Goal: Task Accomplishment & Management: Manage account settings

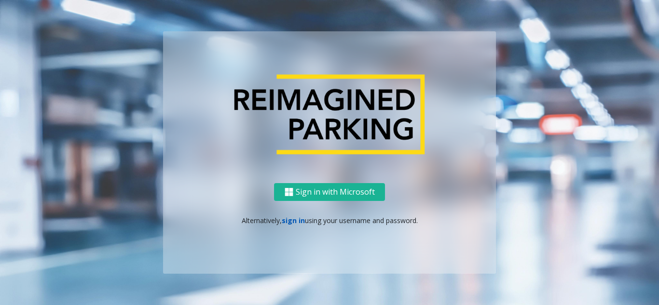
click at [292, 222] on link "sign in" at bounding box center [293, 220] width 23 height 9
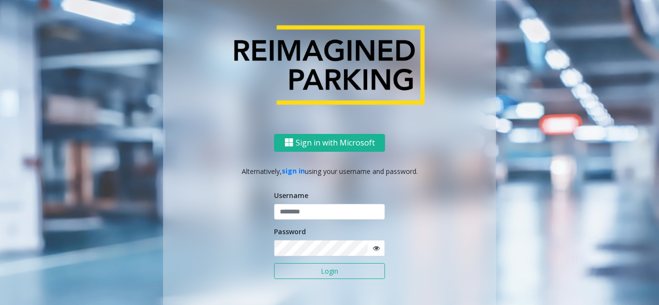
click at [301, 221] on form "Username Password Login" at bounding box center [329, 239] width 111 height 99
type input "*******"
click at [302, 215] on input "*******" at bounding box center [329, 212] width 111 height 16
click at [315, 269] on button "Login" at bounding box center [329, 271] width 111 height 16
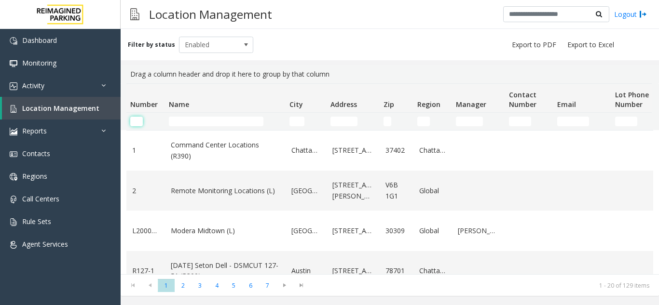
click at [136, 119] on input "Number Filter" at bounding box center [136, 122] width 13 height 10
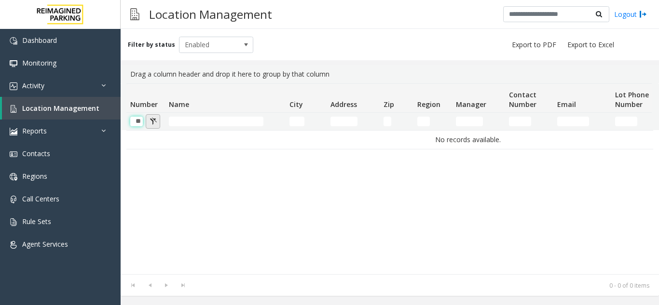
scroll to position [0, 0]
type input "*"
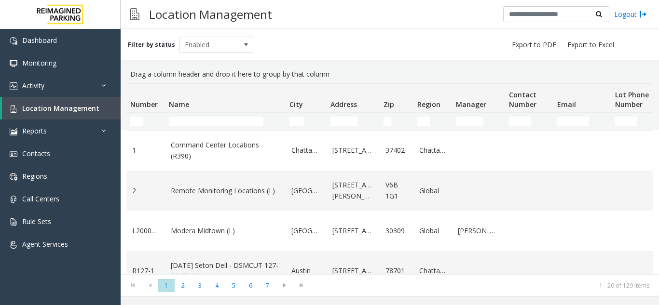
click at [197, 136] on td "Command Center Locations (R390)" at bounding box center [225, 151] width 121 height 40
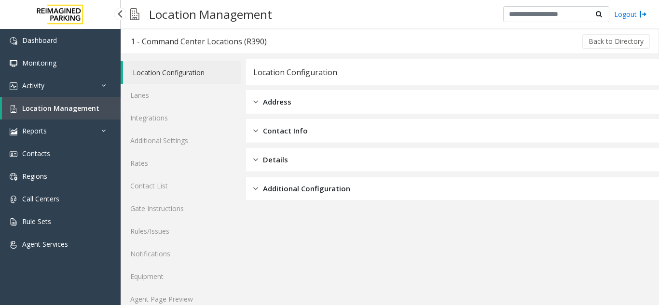
click at [58, 113] on link "Location Management" at bounding box center [61, 108] width 119 height 23
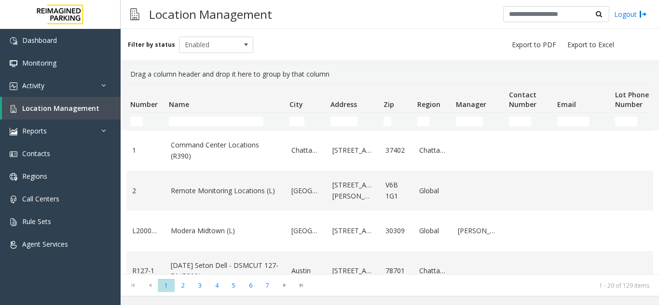
drag, startPoint x: 178, startPoint y: 127, endPoint x: 183, endPoint y: 126, distance: 5.5
click at [180, 127] on td "Name Filter" at bounding box center [225, 121] width 121 height 17
click at [184, 126] on input "Name Filter" at bounding box center [216, 122] width 95 height 10
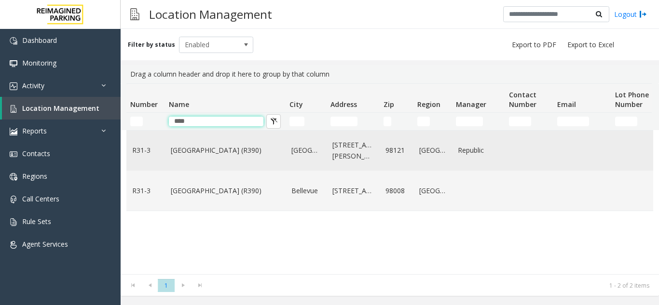
type input "****"
click at [208, 157] on td "[GEOGRAPHIC_DATA] (R390)" at bounding box center [225, 151] width 121 height 40
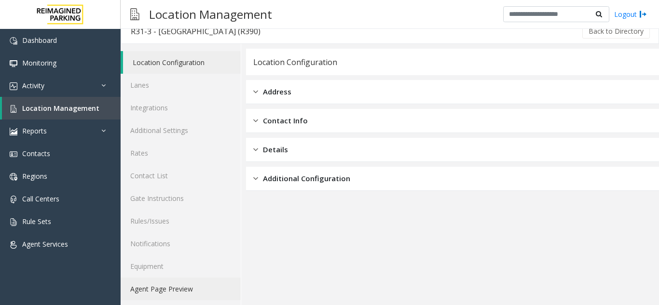
scroll to position [13, 0]
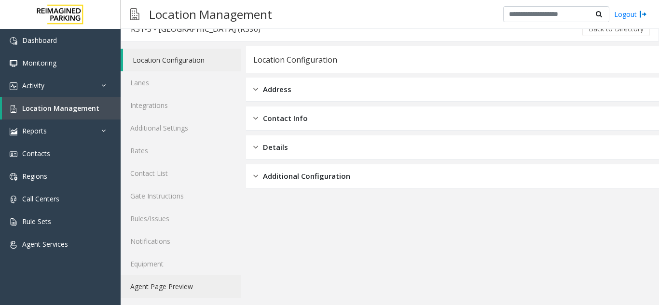
click at [166, 295] on link "Agent Page Preview" at bounding box center [181, 286] width 120 height 23
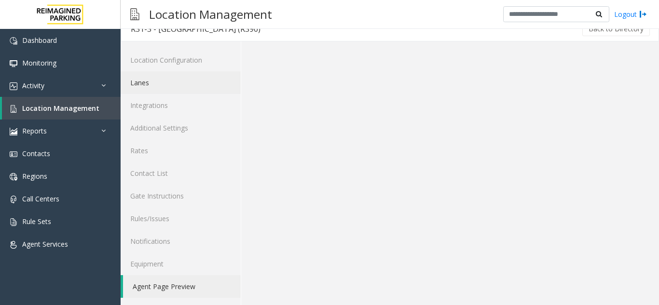
click at [163, 93] on link "Lanes" at bounding box center [181, 82] width 120 height 23
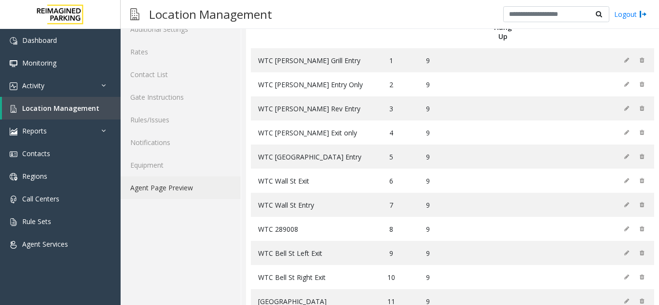
click at [172, 188] on link "Agent Page Preview" at bounding box center [181, 187] width 120 height 23
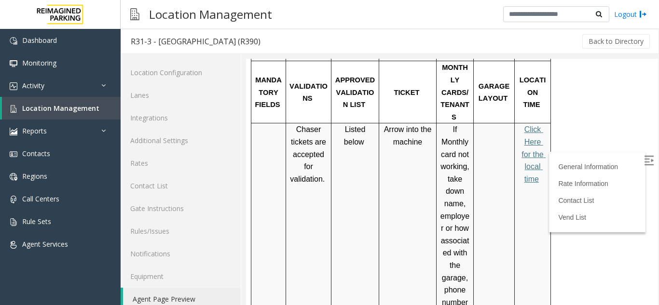
scroll to position [386, 0]
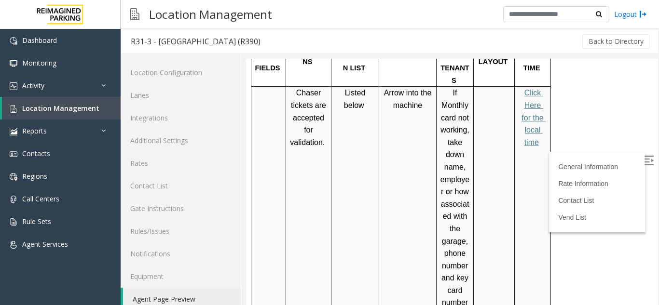
click at [642, 163] on label at bounding box center [649, 162] width 14 height 14
click at [71, 108] on span "Location Management" at bounding box center [60, 108] width 77 height 9
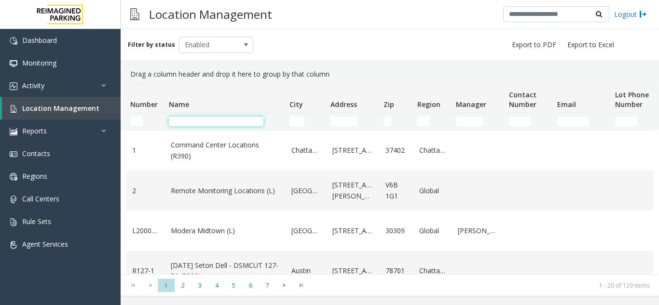
click at [213, 118] on input "Name Filter" at bounding box center [216, 122] width 95 height 10
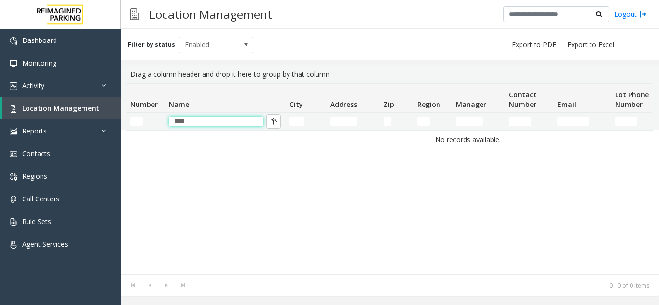
type input "****"
drag, startPoint x: 215, startPoint y: 120, endPoint x: 0, endPoint y: 96, distance: 216.4
click at [2, 99] on app-root "Dashboard Monitoring Activity Daily Activity Lane Activity Agent Activity Quali…" at bounding box center [329, 152] width 659 height 305
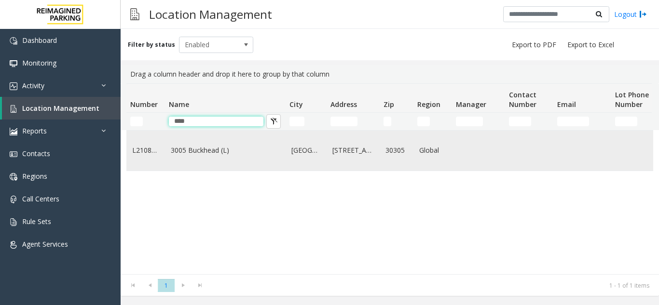
type input "****"
click at [220, 156] on link "3005 Buckhead (L)" at bounding box center [225, 150] width 109 height 11
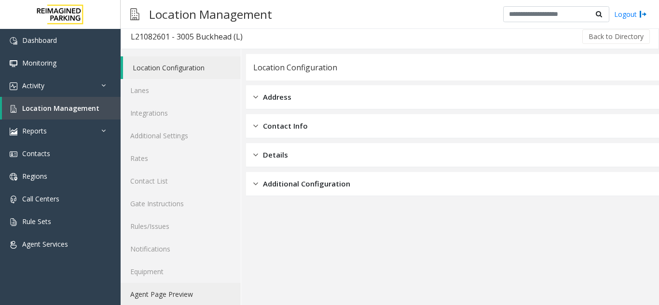
scroll to position [13, 0]
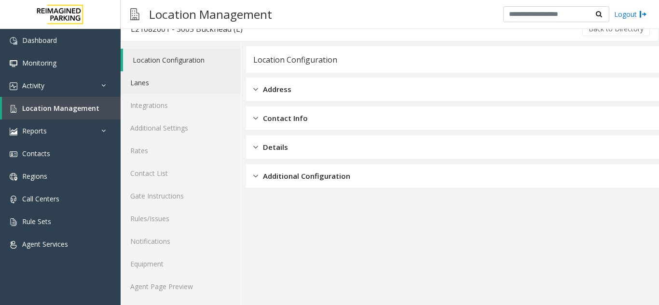
click at [162, 83] on link "Lanes" at bounding box center [181, 82] width 120 height 23
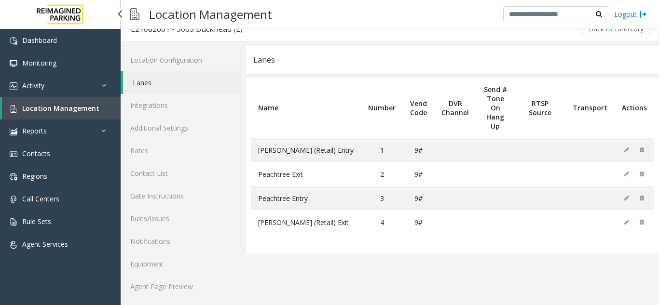
click at [62, 105] on span "Location Management" at bounding box center [60, 108] width 77 height 9
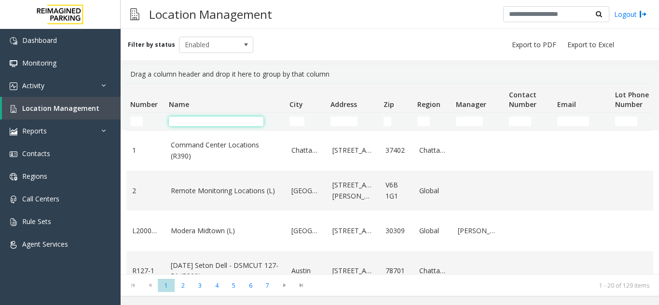
click at [222, 122] on input "Name Filter" at bounding box center [216, 122] width 95 height 10
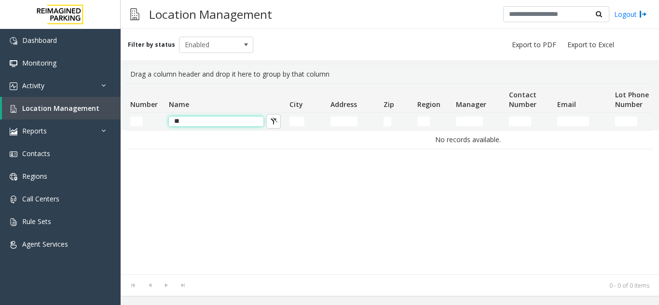
type input "*"
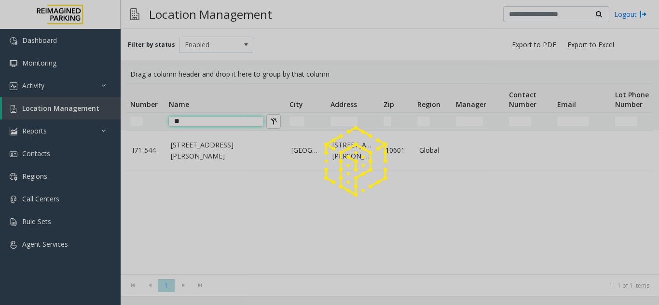
type input "*"
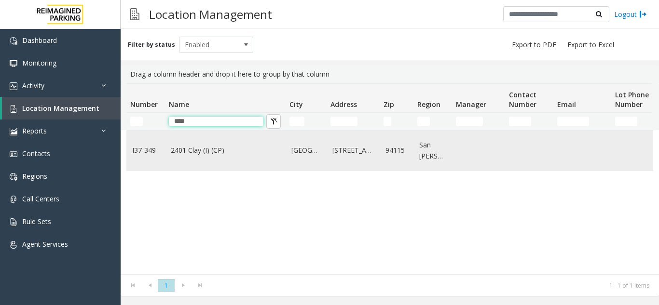
type input "****"
click at [212, 150] on link "2401 Clay (I) (CP)" at bounding box center [225, 150] width 109 height 11
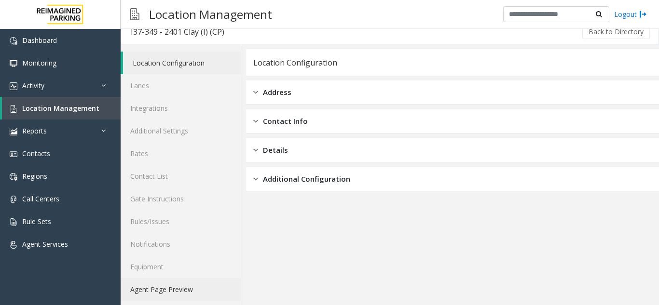
scroll to position [13, 0]
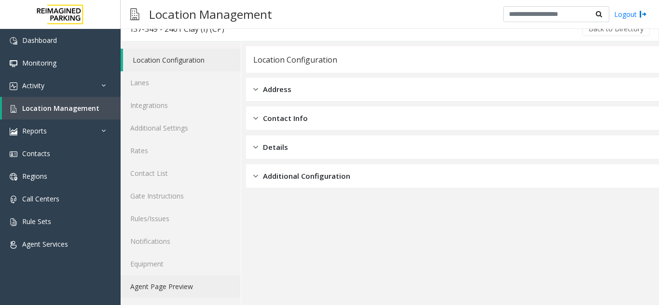
click at [179, 302] on div "Location Configuration Lanes Integrations Additional Settings Rates Contact Lis…" at bounding box center [181, 173] width 121 height 264
click at [161, 88] on link "Lanes" at bounding box center [181, 82] width 120 height 23
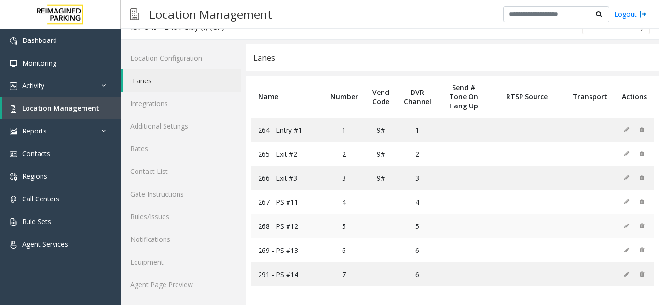
scroll to position [15, 0]
click at [88, 110] on span "Location Management" at bounding box center [60, 108] width 77 height 9
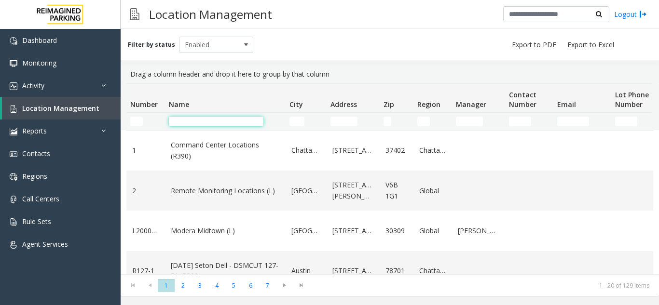
click at [194, 125] on input "Name Filter" at bounding box center [216, 122] width 95 height 10
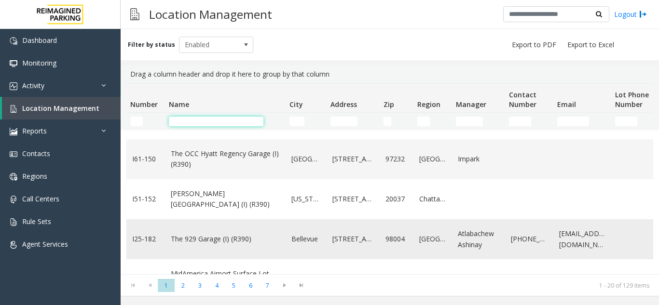
scroll to position [289, 0]
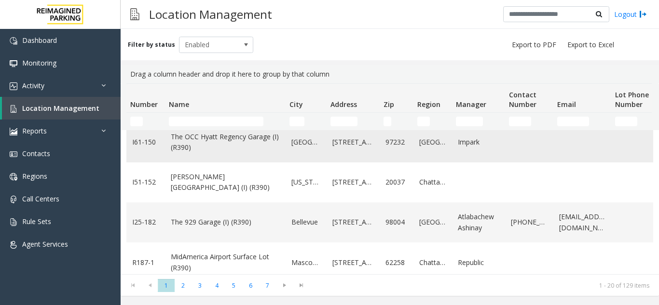
click at [215, 147] on link "The OCC Hyatt Regency Garage (I) (R390)" at bounding box center [225, 143] width 109 height 22
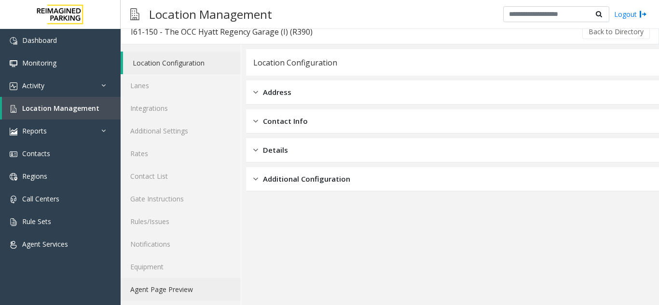
scroll to position [13, 0]
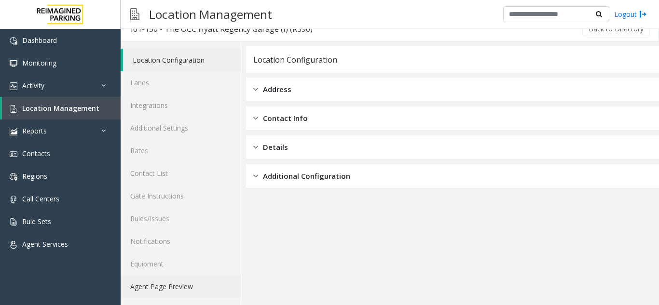
click at [161, 287] on link "Agent Page Preview" at bounding box center [181, 286] width 120 height 23
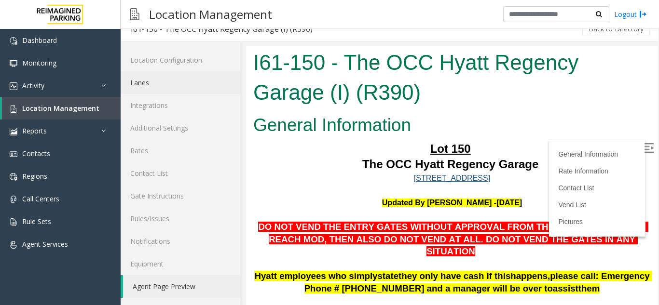
click at [159, 84] on link "Lanes" at bounding box center [181, 82] width 120 height 23
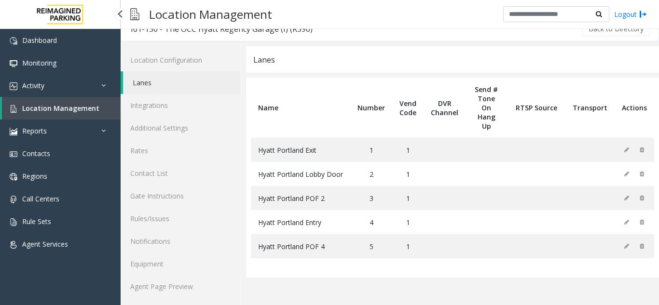
click at [79, 107] on span "Location Management" at bounding box center [60, 108] width 77 height 9
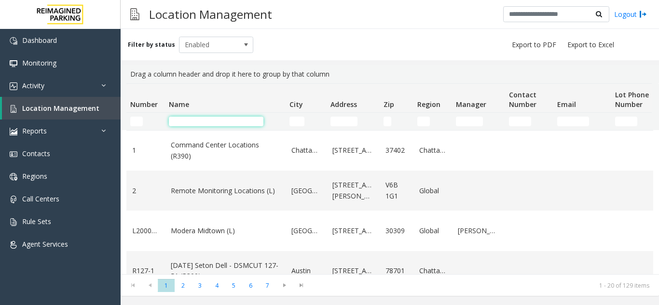
click at [209, 118] on input "Name Filter" at bounding box center [216, 122] width 95 height 10
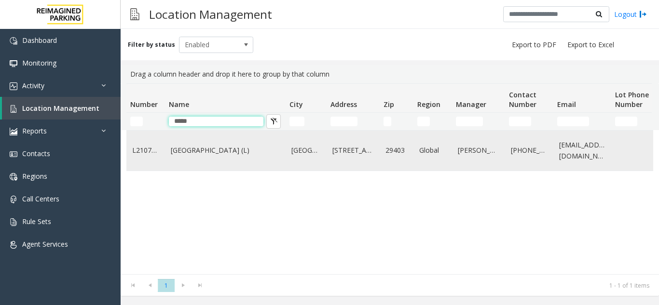
type input "*****"
click at [215, 151] on link "[GEOGRAPHIC_DATA] (L)" at bounding box center [225, 150] width 109 height 11
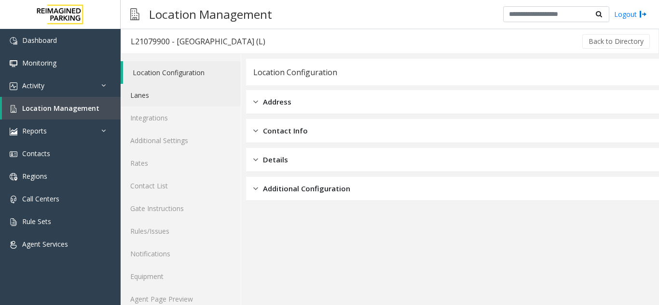
click at [166, 99] on link "Lanes" at bounding box center [181, 95] width 120 height 23
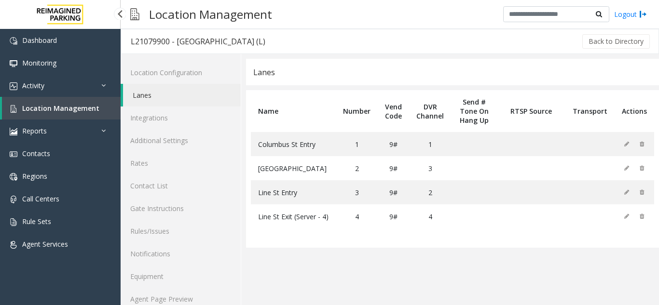
click at [63, 103] on link "Location Management" at bounding box center [61, 108] width 119 height 23
